Goal: Transaction & Acquisition: Download file/media

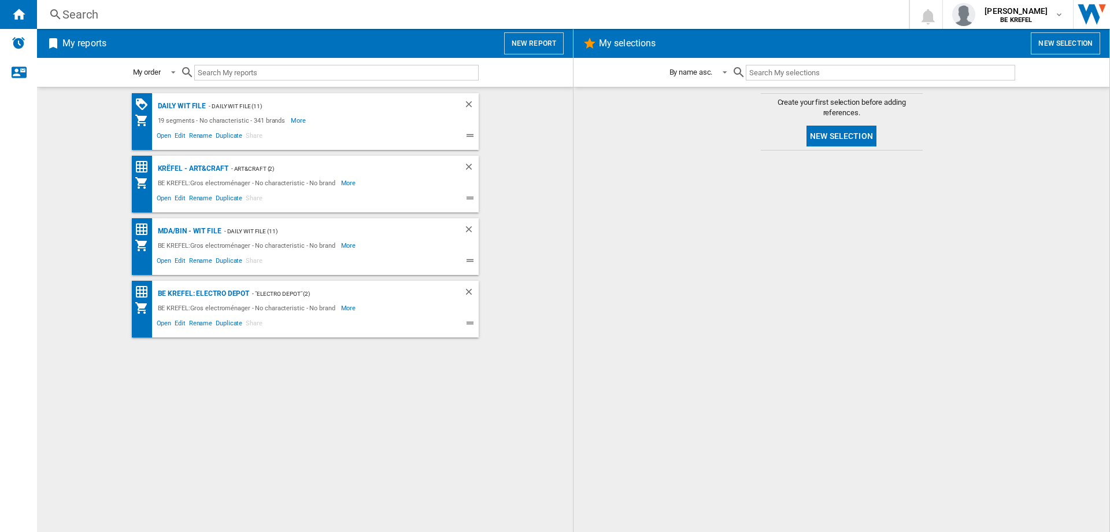
click at [61, 14] on ng-md-icon at bounding box center [56, 15] width 14 height 14
click at [71, 14] on div "Search" at bounding box center [470, 14] width 817 height 16
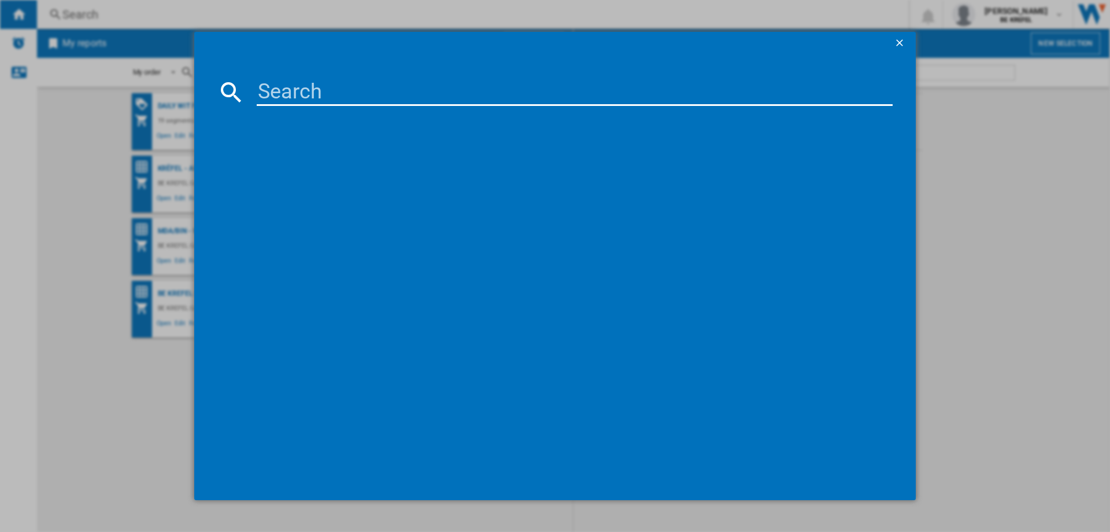
click at [269, 96] on input at bounding box center [575, 92] width 636 height 28
type input "na154"
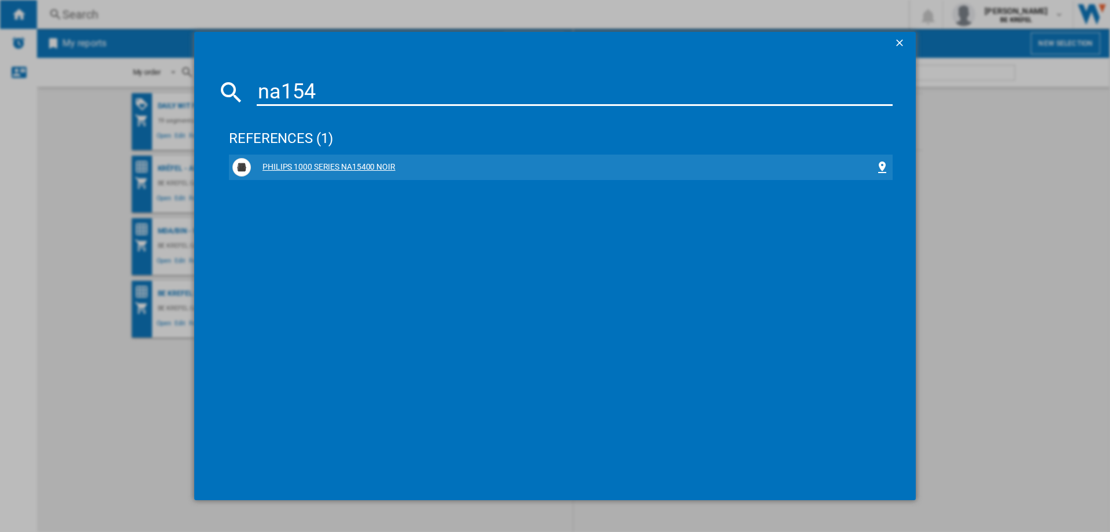
click at [285, 165] on div "PHILIPS 1000 SERIES NA15400 NOIR" at bounding box center [563, 167] width 625 height 12
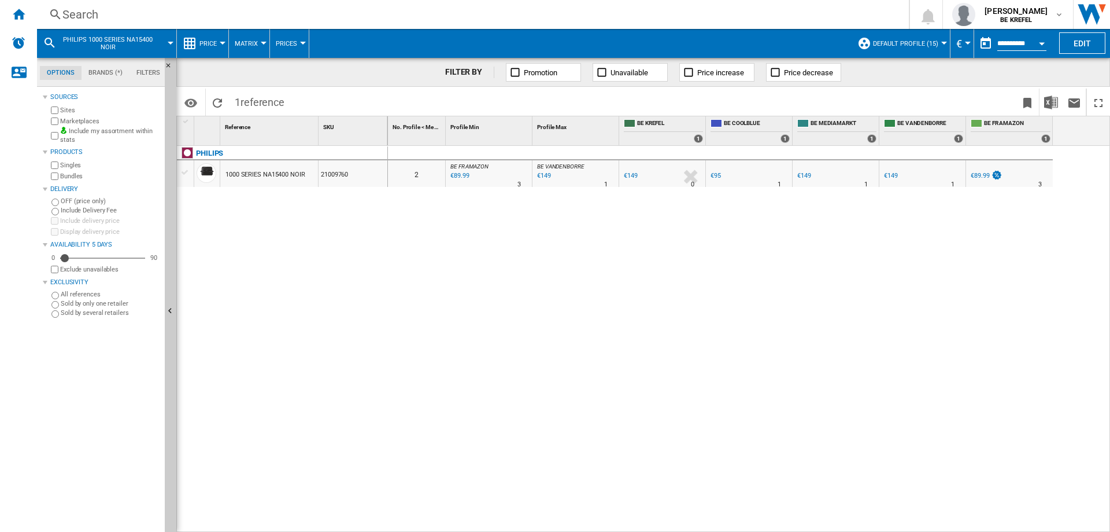
click at [716, 178] on div "€95" at bounding box center [716, 176] width 10 height 8
click at [894, 178] on div "€149" at bounding box center [891, 176] width 14 height 8
click at [812, 176] on div at bounding box center [814, 184] width 6 height 28
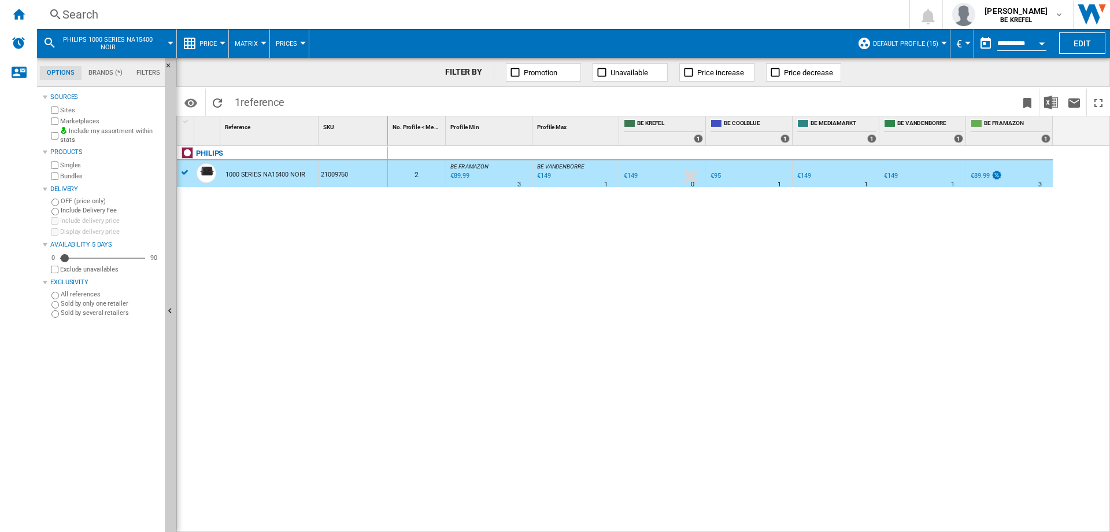
click at [802, 178] on div "€149" at bounding box center [805, 176] width 14 height 8
click at [986, 176] on div "€89.99" at bounding box center [980, 176] width 19 height 8
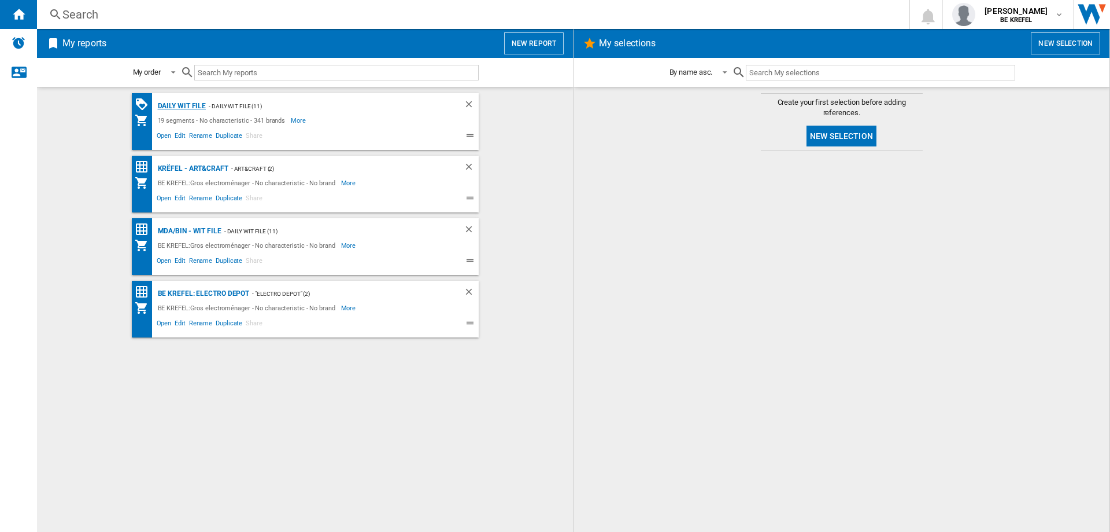
click at [179, 112] on div "Daily WIT file" at bounding box center [180, 106] width 51 height 14
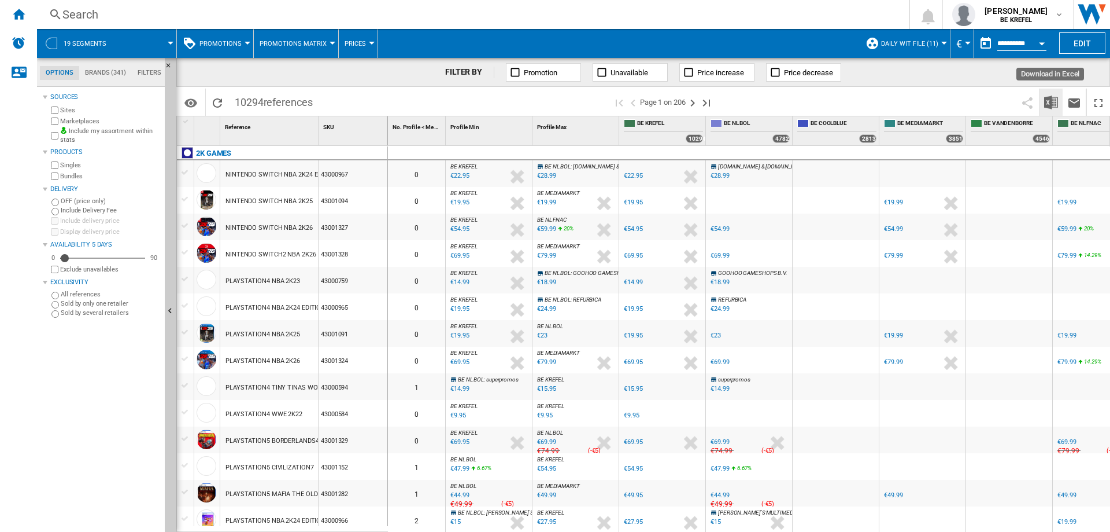
click at [1054, 104] on img "Download in Excel" at bounding box center [1052, 102] width 14 height 14
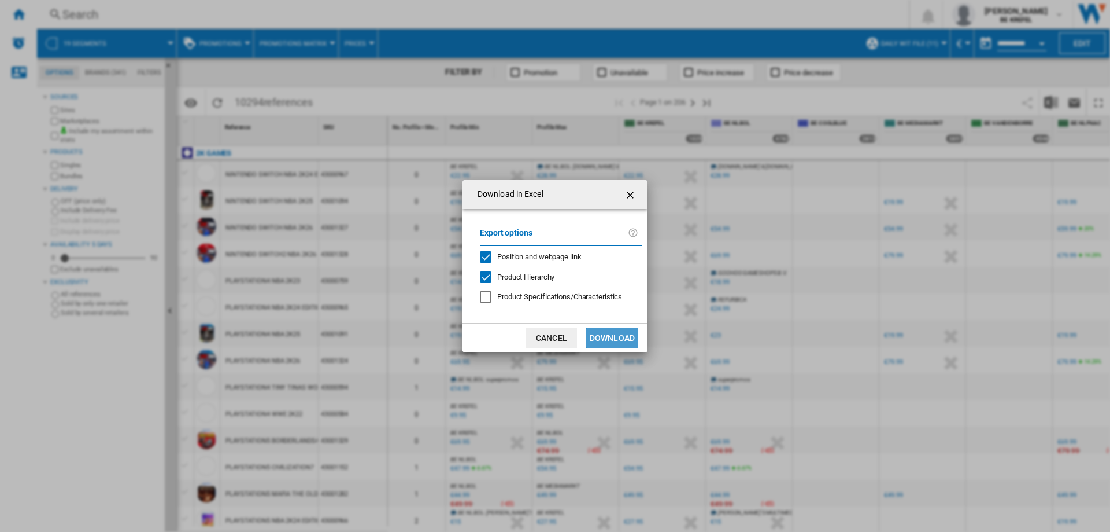
click at [599, 339] on button "Download" at bounding box center [612, 337] width 52 height 21
